Goal: Information Seeking & Learning: Find specific fact

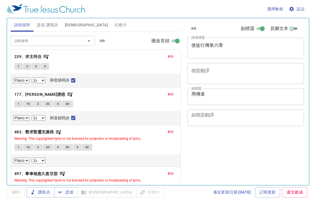
select select "1"
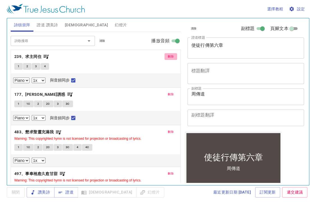
click at [168, 54] on span "刪除" at bounding box center [171, 56] width 6 height 5
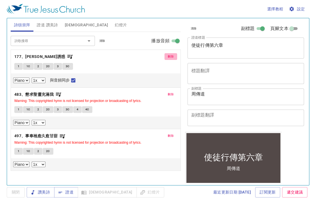
click at [166, 54] on button "刪除" at bounding box center [170, 56] width 13 height 7
click at [166, 91] on button "刪除" at bounding box center [170, 94] width 13 height 7
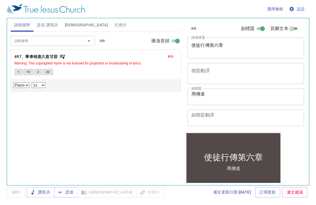
click at [166, 54] on button "刪除" at bounding box center [170, 56] width 13 height 7
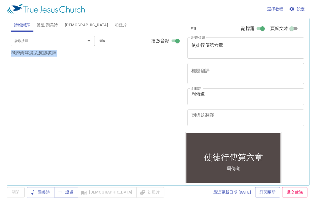
click at [166, 54] on p "詩頌崇拜還未選讚美詩" at bounding box center [96, 53] width 170 height 7
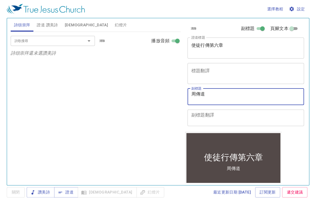
drag, startPoint x: 216, startPoint y: 96, endPoint x: 179, endPoint y: 98, distance: 36.2
click at [179, 98] on div "詩頌崇拜 證道 讚美詩 聖經 幻燈片 詩歌搜尋 詩歌搜尋 清除 播放音頻 詩頌崇拜還未選讚美詩 詩歌搜尋 詩歌搜尋 清除 播放音頻 證道還未選讚美詩 創世記 …" at bounding box center [157, 99] width 299 height 167
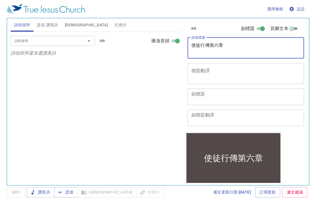
drag, startPoint x: 242, startPoint y: 49, endPoint x: 188, endPoint y: 49, distance: 54.4
type textarea "使徒行傳第七章"
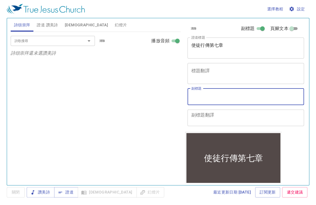
click at [228, 94] on textarea "副標題" at bounding box center [245, 96] width 109 height 11
type textarea "[PERSON_NAME]"
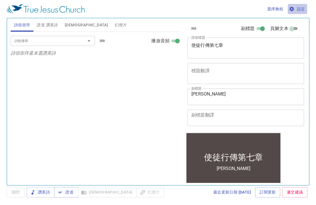
click at [303, 8] on span "設定" at bounding box center [297, 9] width 15 height 7
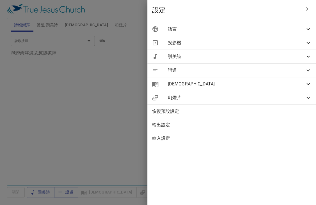
click at [286, 27] on span "語言" at bounding box center [235, 29] width 137 height 7
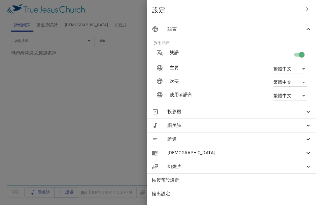
click at [296, 54] on input "checkbox" at bounding box center [301, 55] width 32 height 11
checkbox input "false"
click at [0, 0] on div at bounding box center [0, 0] width 0 height 0
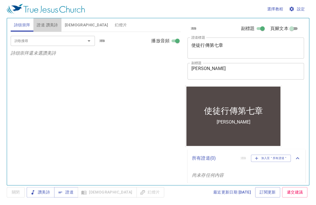
click at [54, 24] on span "證道 讚美詩" at bounding box center [47, 25] width 21 height 7
click at [45, 38] on input "詩歌搜尋" at bounding box center [44, 41] width 64 height 6
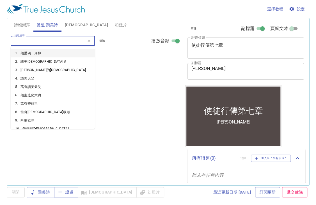
type input "62"
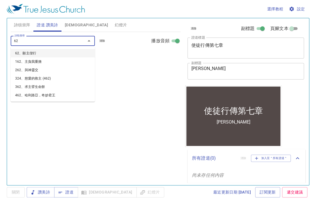
click at [0, 0] on li "62、願主偕行" at bounding box center [0, 0] width 0 height 0
select select "1"
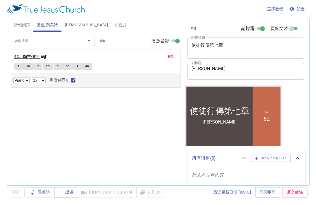
click at [39, 57] on span "62、願主偕行" at bounding box center [30, 56] width 33 height 7
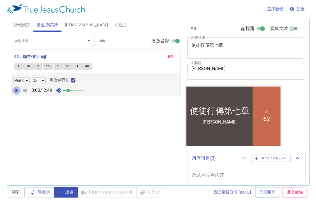
click at [18, 89] on icon "button" at bounding box center [16, 90] width 7 height 7
drag, startPoint x: 70, startPoint y: 92, endPoint x: 110, endPoint y: 97, distance: 39.8
click at [112, 95] on div "Piano 0.6x 0.7x 0.8x 0.9x 1x 1.1x 1.2x 1.3x 1.4x 1.5x 1.7x 2x 與音頻同步 0:01 / 2:49…" at bounding box center [95, 84] width 169 height 22
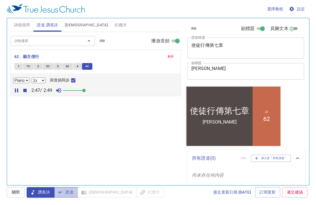
click at [65, 192] on span "證道" at bounding box center [66, 192] width 15 height 7
click at [65, 193] on span "證道" at bounding box center [66, 192] width 15 height 7
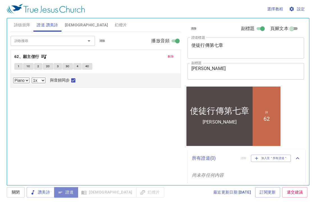
click at [65, 193] on span "證道" at bounding box center [66, 192] width 15 height 7
click at [136, 142] on div "詩歌搜尋 詩歌搜尋 清除 播放音頻 刪除 62、願主偕行 1 1C 2 2C 3 3C 4 4C Piano 0.6x 0.7x 0.8x 0.9x 1x 1…" at bounding box center [96, 106] width 170 height 149
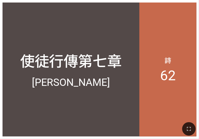
click at [198, 128] on div at bounding box center [99, 129] width 199 height 20
click at [192, 130] on icon "button" at bounding box center [189, 129] width 7 height 7
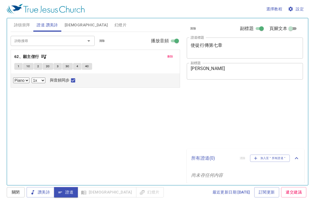
select select "1"
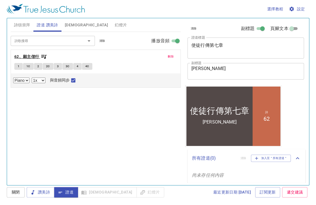
click at [42, 56] on icon "button" at bounding box center [43, 57] width 5 height 4
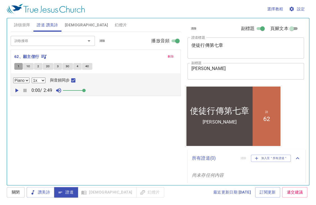
click at [17, 67] on button "1" at bounding box center [18, 66] width 8 height 7
click at [17, 90] on icon "button" at bounding box center [16, 91] width 3 height 4
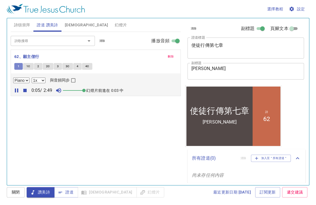
click at [20, 69] on button "1" at bounding box center [18, 66] width 8 height 7
click at [74, 78] on input "與音頻同步" at bounding box center [73, 81] width 7 height 7
checkbox input "true"
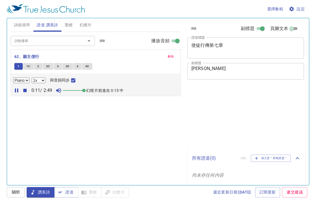
select select "1"
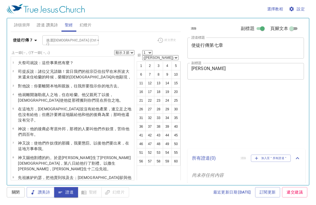
select select "3"
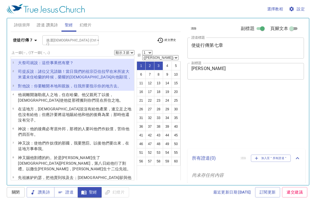
select select "3"
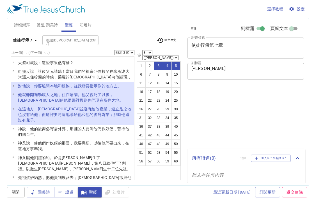
select select "3"
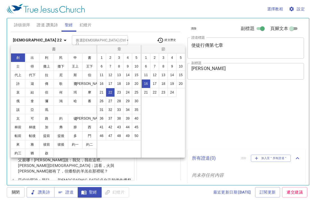
select select "16"
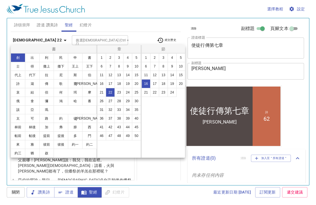
scroll to position [157, 0]
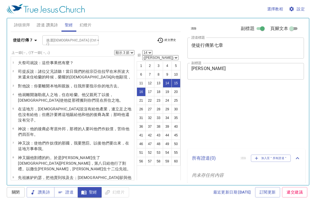
select select "3"
select select "14"
select select "3"
select select "14"
select select "3"
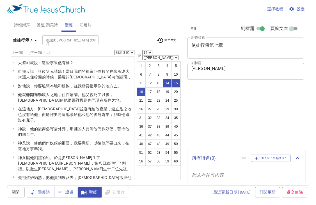
select select "14"
select select "35"
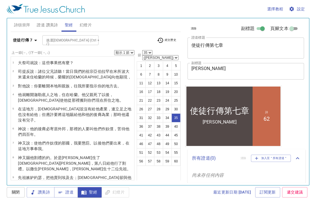
scroll to position [346, 0]
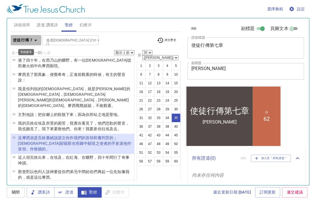
click at [20, 38] on b "使徒行傳 7" at bounding box center [22, 40] width 19 height 7
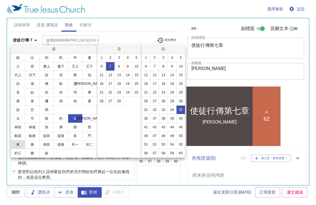
click at [20, 148] on button "來" at bounding box center [18, 144] width 15 height 9
select select "1"
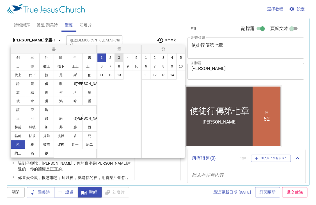
click at [120, 56] on button "3" at bounding box center [118, 57] width 9 height 9
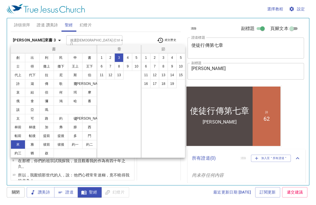
click at [0, 0] on div at bounding box center [0, 0] width 0 height 0
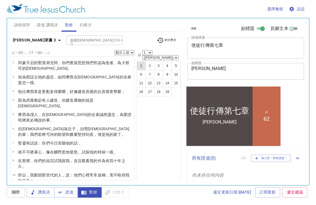
click at [140, 61] on button "1" at bounding box center [140, 65] width 9 height 9
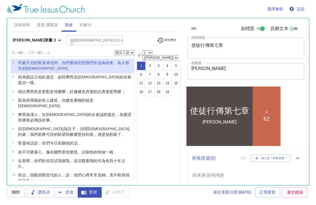
click at [131, 52] on select "顯示 1 節 顯示 2 節 顯示 3 節 顯示 4 節 顯示 5 節" at bounding box center [124, 52] width 20 height 5
click at [114, 50] on select "顯示 1 節 顯示 2 節 顯示 3 節 顯示 4 節 顯示 5 節" at bounding box center [124, 52] width 20 height 5
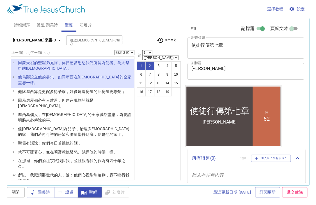
click at [119, 51] on select "顯示 1 節 顯示 2 節 顯示 3 節 顯示 4 節 顯示 5 節" at bounding box center [124, 52] width 20 height 5
click at [172, 20] on div "詩頌崇拜 證道 讚美詩 聖經 幻燈片" at bounding box center [96, 24] width 170 height 13
click at [169, 39] on span "經文歷史" at bounding box center [166, 40] width 19 height 7
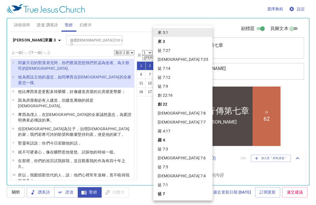
click at [0, 0] on li "徒 7:35" at bounding box center [0, 0] width 0 height 0
select select "1"
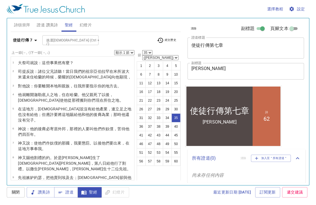
scroll to position [346, 0]
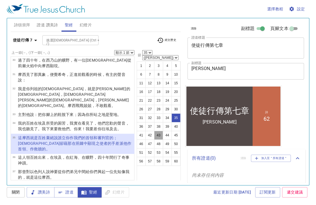
click at [161, 131] on button "43" at bounding box center [158, 135] width 9 height 9
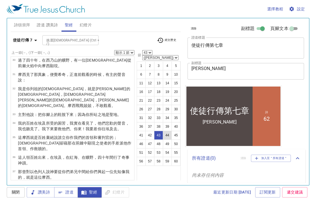
scroll to position [461, 0]
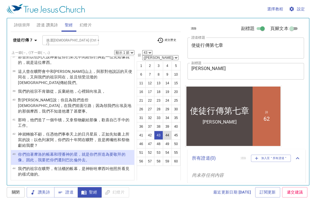
click at [163, 131] on button "44" at bounding box center [167, 135] width 9 height 9
select select "44"
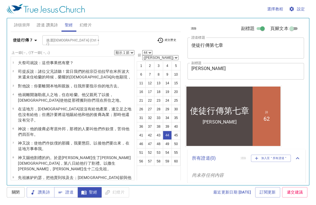
scroll to position [461, 0]
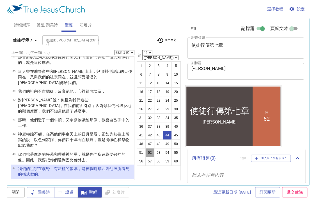
click at [149, 148] on button "52" at bounding box center [149, 152] width 9 height 9
select select "52"
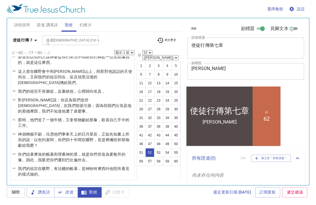
scroll to position [573, 0]
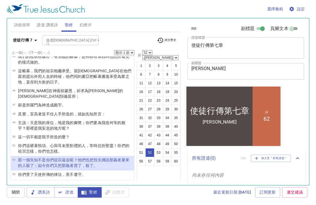
click at [101, 158] on wg2532 "把預先 傳說 那義者 要來 的人殺了 ；如今 你們 又把 那 義者賣了 ， 殺了 。" at bounding box center [73, 163] width 111 height 10
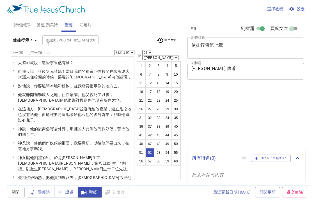
select select "52"
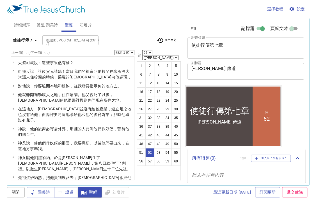
scroll to position [573, 0]
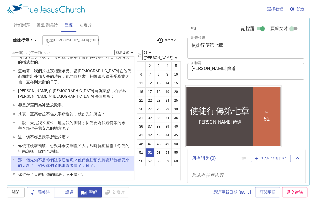
click at [120, 50] on div "上一節 (←, ↑) 下一節 (→, ↓) 顯示 1 節 顯示 2 節 顯示 3 節 顯示 4 節 顯示 5 節" at bounding box center [73, 52] width 124 height 5
click at [123, 54] on select "顯示 1 節 顯示 2 節 顯示 3 節 顯示 4 節 顯示 5 節" at bounding box center [124, 52] width 20 height 5
select select "2"
click at [114, 50] on select "顯示 1 節 顯示 2 節 顯示 3 節 顯示 4 節 顯示 5 節" at bounding box center [124, 52] width 20 height 5
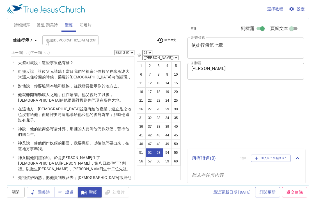
select select "2"
select select "52"
select select "53"
